Goal: Task Accomplishment & Management: Manage account settings

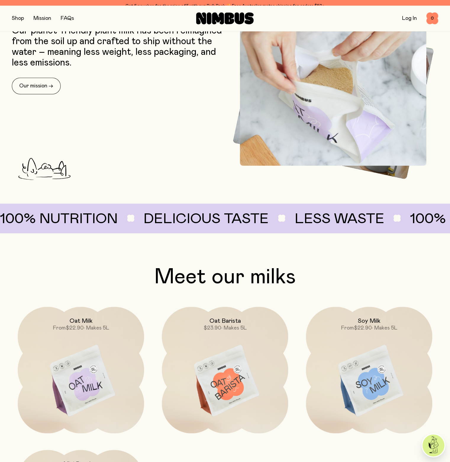
scroll to position [303, 0]
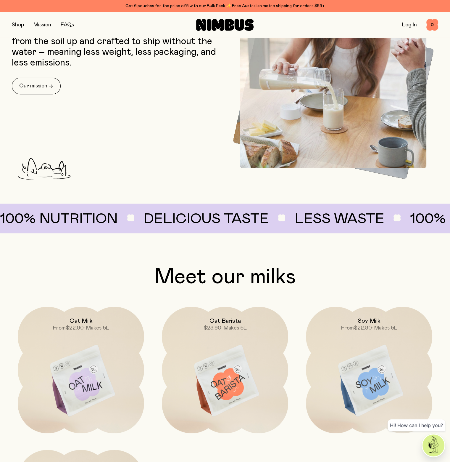
click at [411, 30] on div "Log In 0 0" at bounding box center [367, 25] width 142 height 12
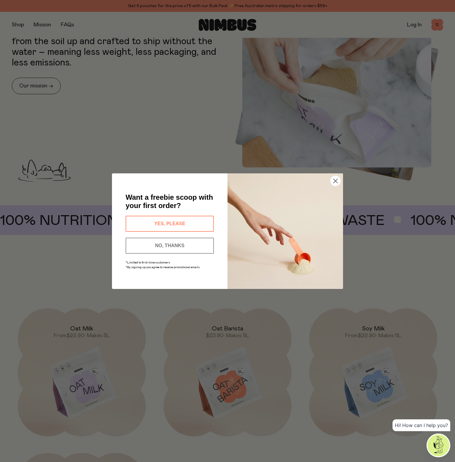
click at [182, 220] on button "YES, PLEASE" at bounding box center [170, 224] width 88 height 16
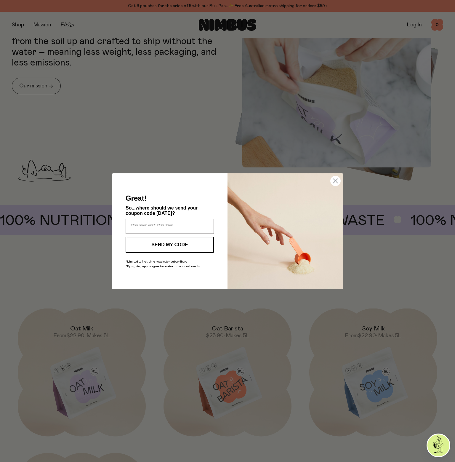
click at [172, 229] on input "Enter your email address" at bounding box center [170, 226] width 88 height 15
click at [255, 200] on img "POPUP Form" at bounding box center [284, 230] width 115 height 115
click at [340, 180] on circle "Close dialog" at bounding box center [335, 181] width 10 height 10
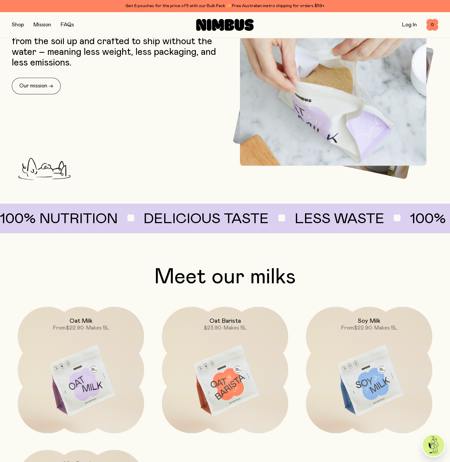
click at [405, 23] on link "Log In" at bounding box center [409, 24] width 15 height 5
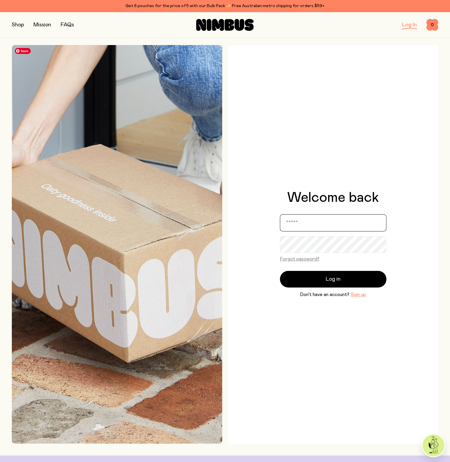
type input "**********"
click at [316, 271] on div "Log in Don’t have an account? Sign up" at bounding box center [333, 284] width 107 height 27
click at [328, 281] on span "Log in" at bounding box center [333, 279] width 15 height 8
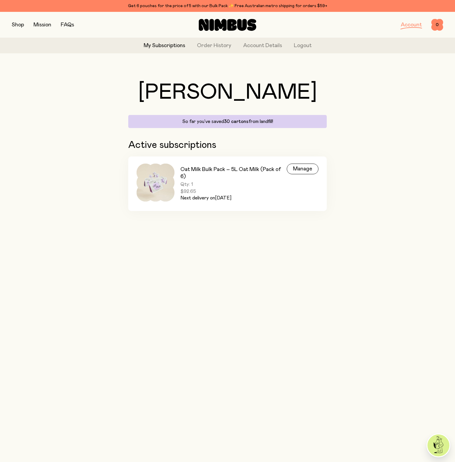
click at [300, 168] on div "Manage" at bounding box center [303, 168] width 32 height 11
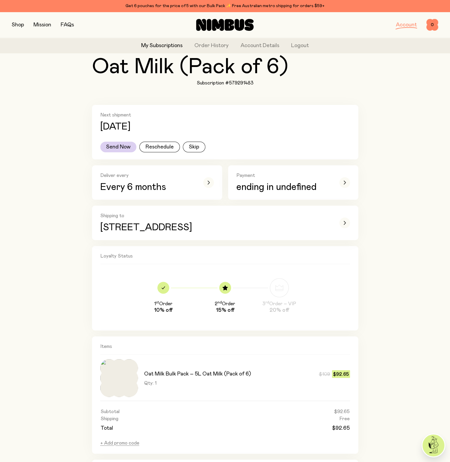
scroll to position [55, 0]
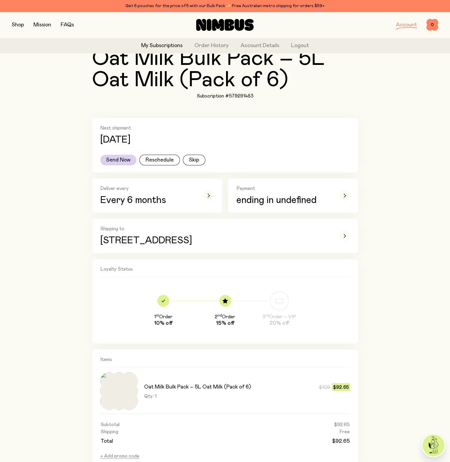
click at [159, 160] on button "Reschedule" at bounding box center [159, 160] width 41 height 11
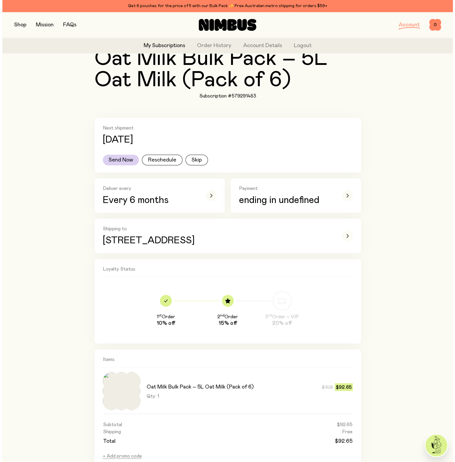
scroll to position [0, 0]
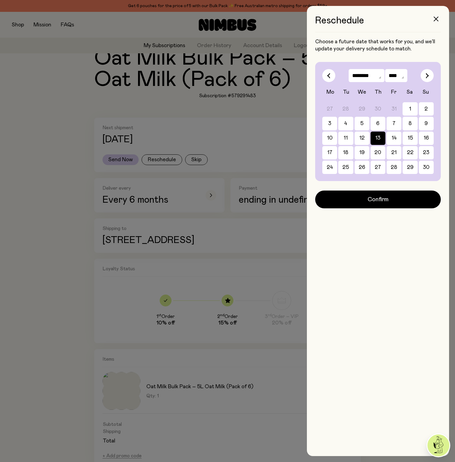
click at [378, 76] on select "******* ******** ***** ***** *** **** **** ****** ********* ******* ******** **…" at bounding box center [366, 75] width 36 height 13
click at [348, 69] on select "******* ******** ***** ***** *** **** **** ****** ********* ******* ******** **…" at bounding box center [366, 75] width 36 height 13
click at [365, 167] on button "31" at bounding box center [361, 166] width 15 height 13
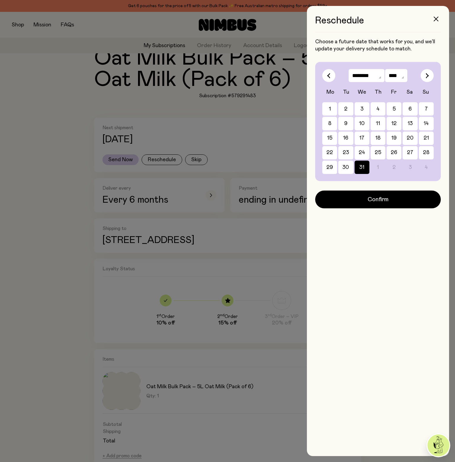
click at [426, 74] on icon "button" at bounding box center [426, 75] width 3 height 5
select select "*"
select select "****"
click at [426, 74] on icon "button" at bounding box center [426, 75] width 3 height 5
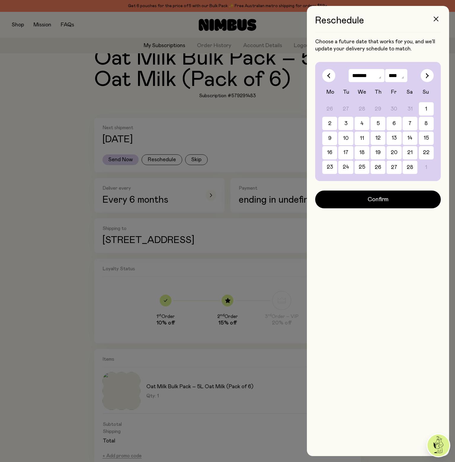
select select "*"
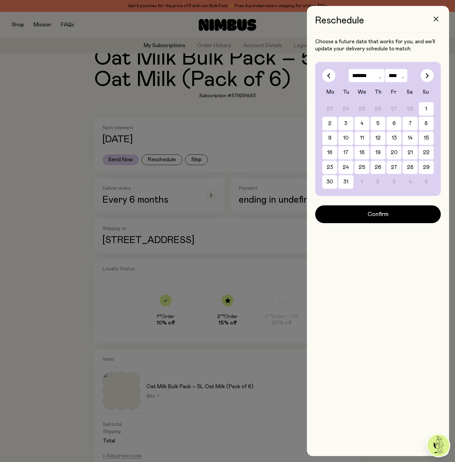
click at [353, 146] on button "14" at bounding box center [345, 152] width 15 height 13
click at [385, 217] on span "Confirm" at bounding box center [377, 214] width 21 height 8
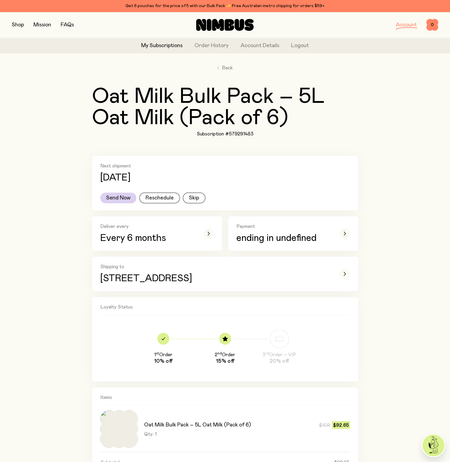
scroll to position [30, 0]
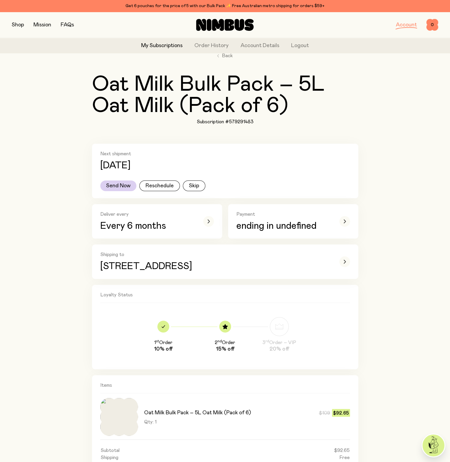
click at [436, 445] on img at bounding box center [434, 445] width 22 height 22
click at [53, 60] on div "Back Oat Milk Bulk Pack – 5L Oat Milk (Pack of 6) Subscription #579291483 Next …" at bounding box center [225, 346] width 427 height 637
click at [25, 162] on div "Back Oat Milk Bulk Pack – 5L Oat Milk (Pack of 6) Subscription #579291483 Next …" at bounding box center [225, 346] width 427 height 637
